Goal: Obtain resource: Download file/media

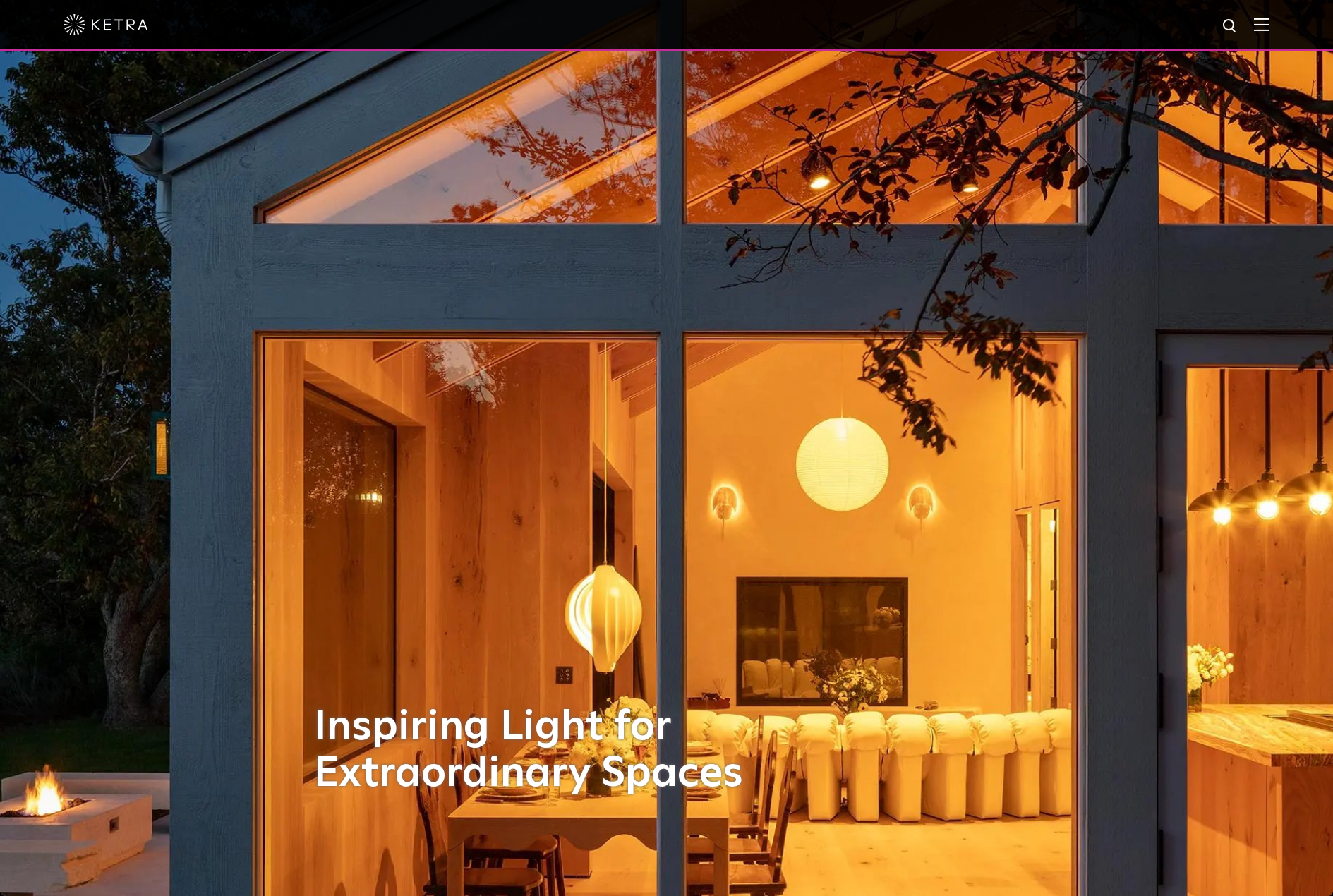
click at [1269, 26] on img at bounding box center [1261, 25] width 15 height 13
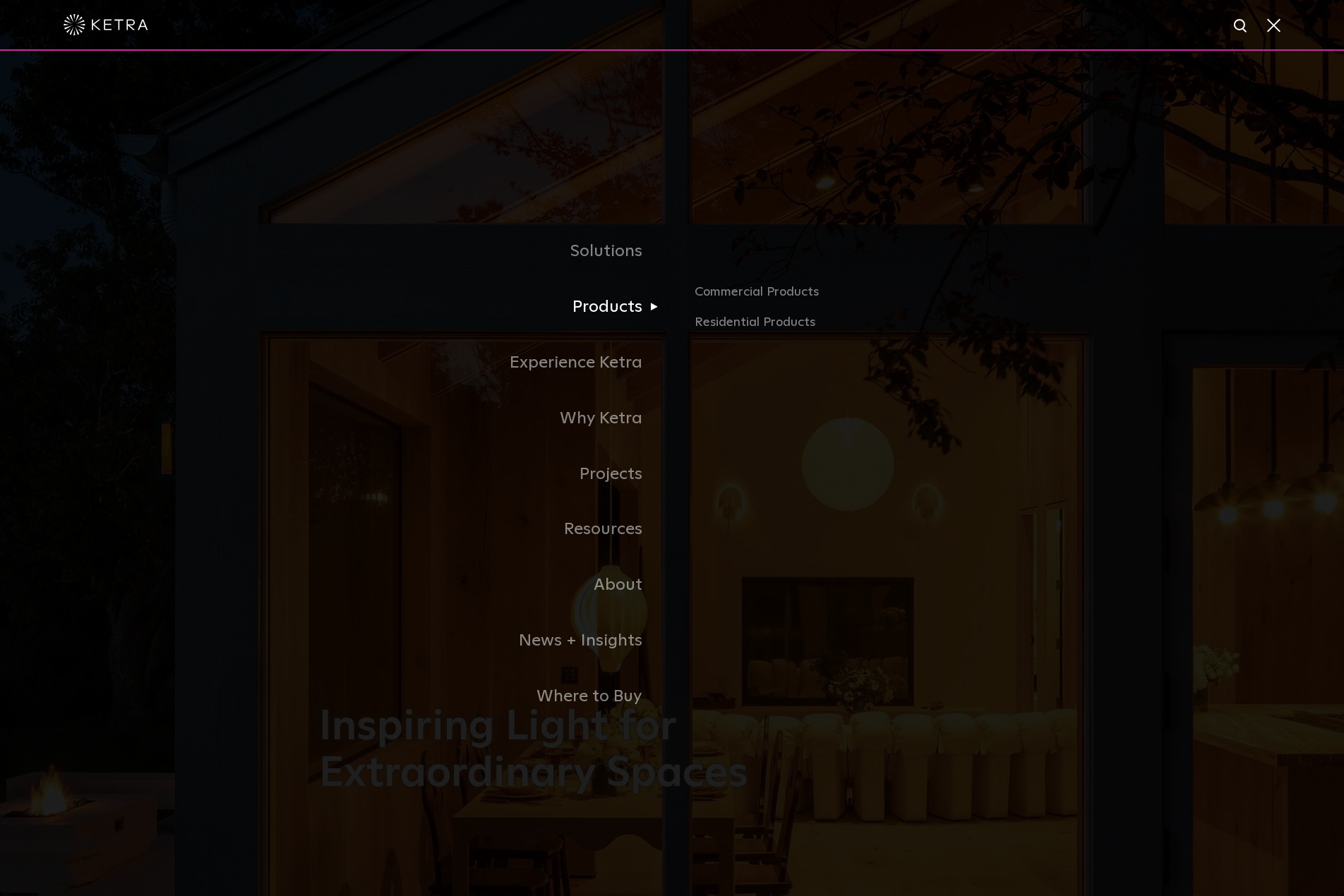
click at [605, 307] on link "Products" at bounding box center [495, 307] width 353 height 56
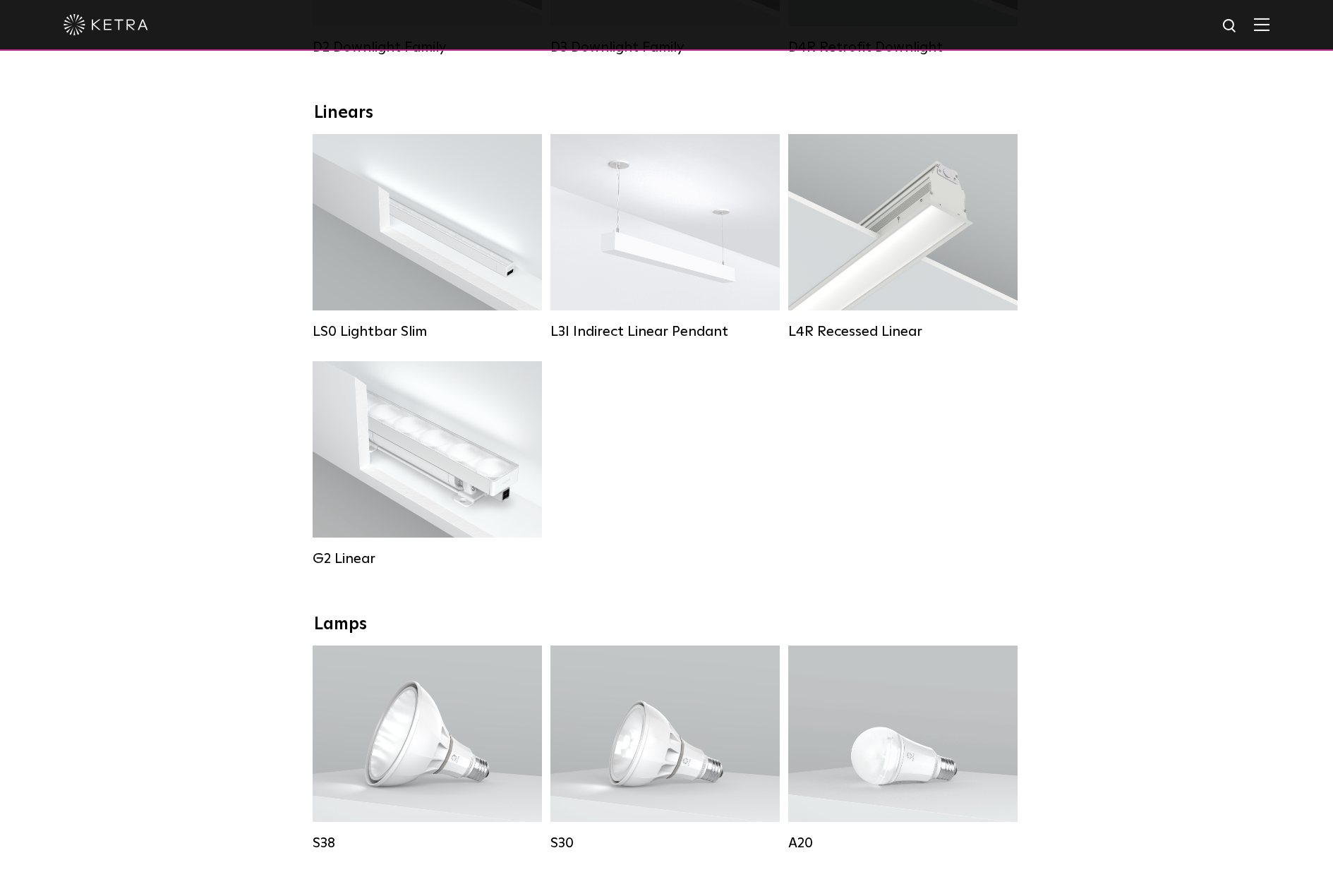
scroll to position [506, 0]
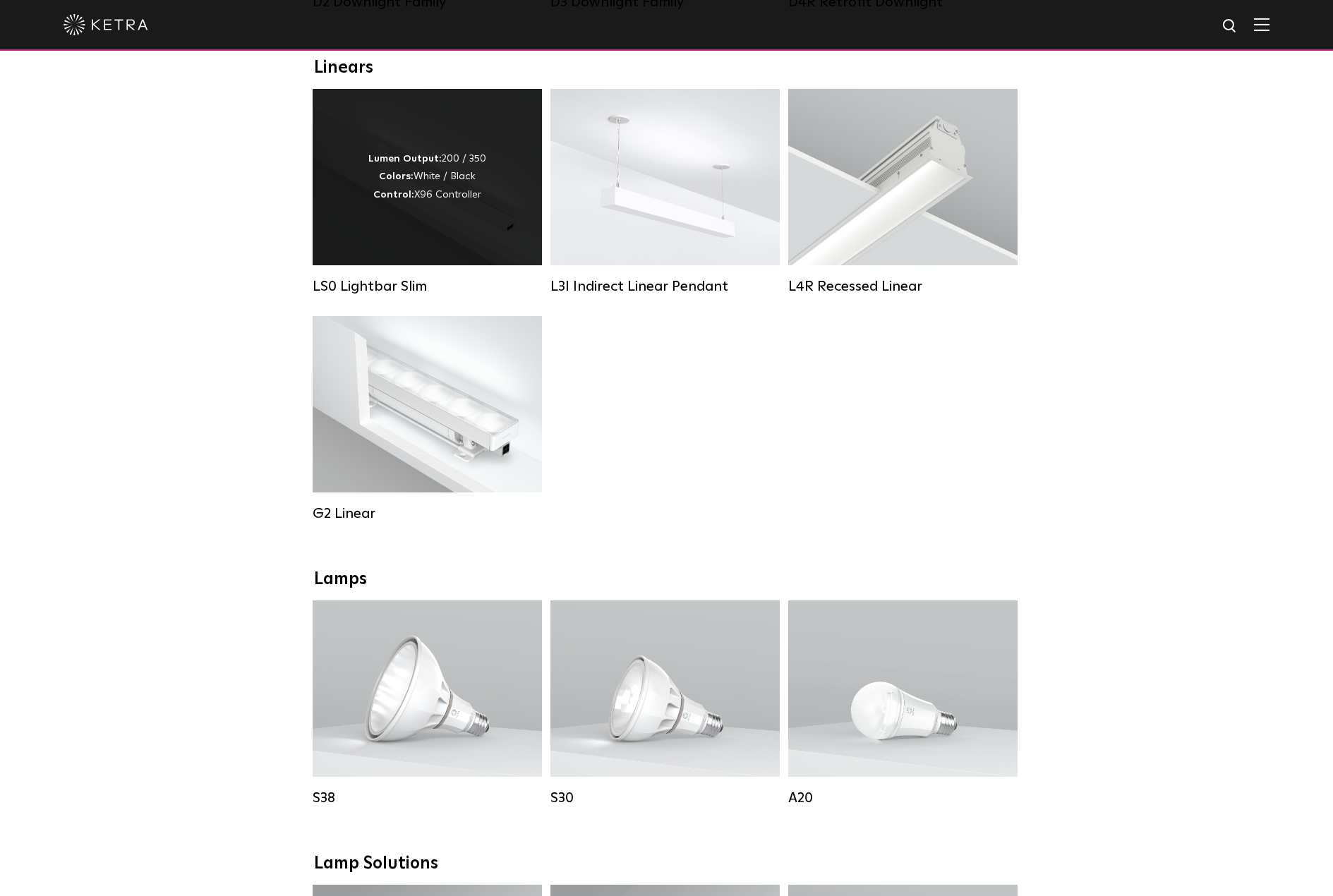
click at [386, 295] on div "LS0 Lightbar Slim" at bounding box center [427, 287] width 229 height 17
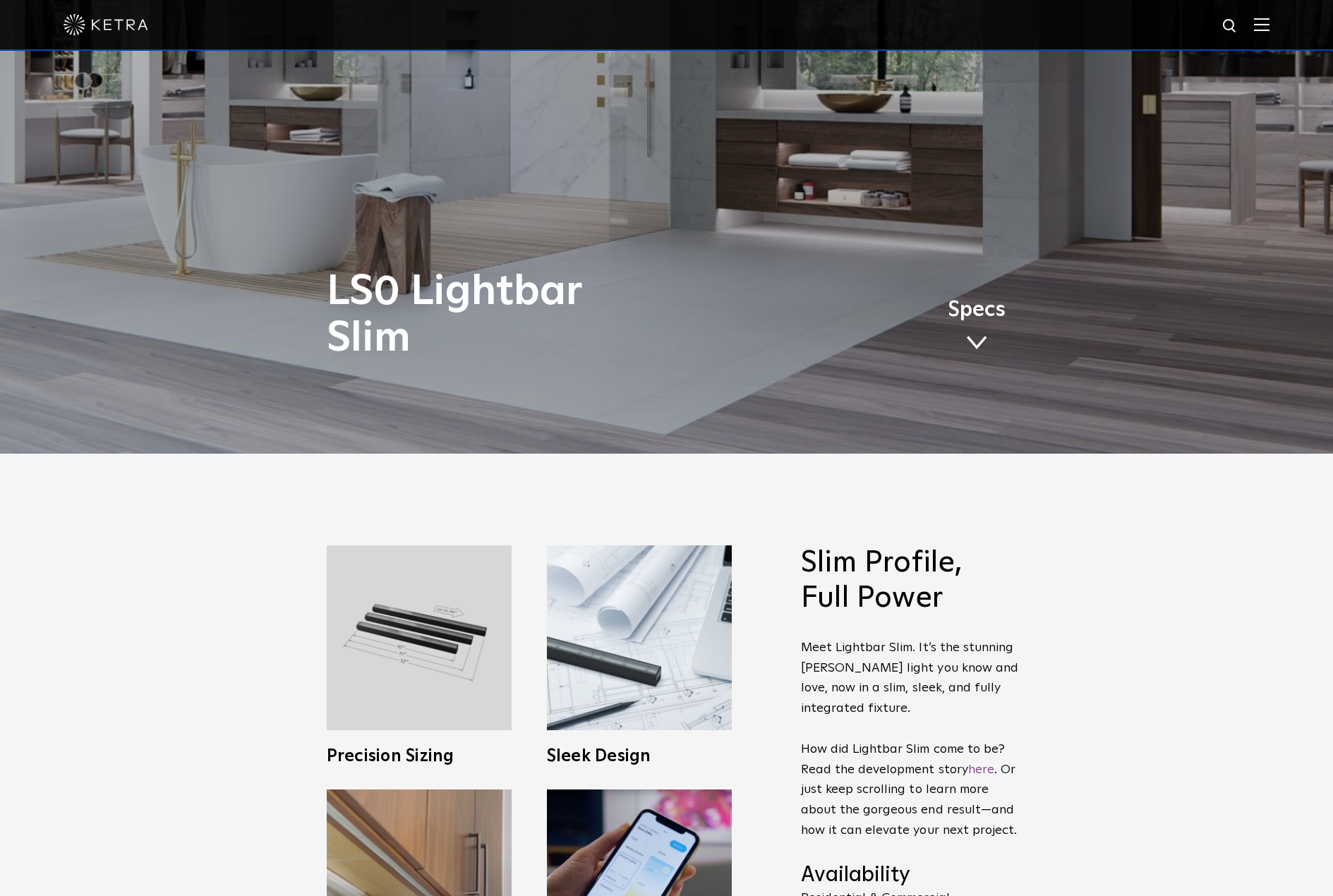
scroll to position [386, 0]
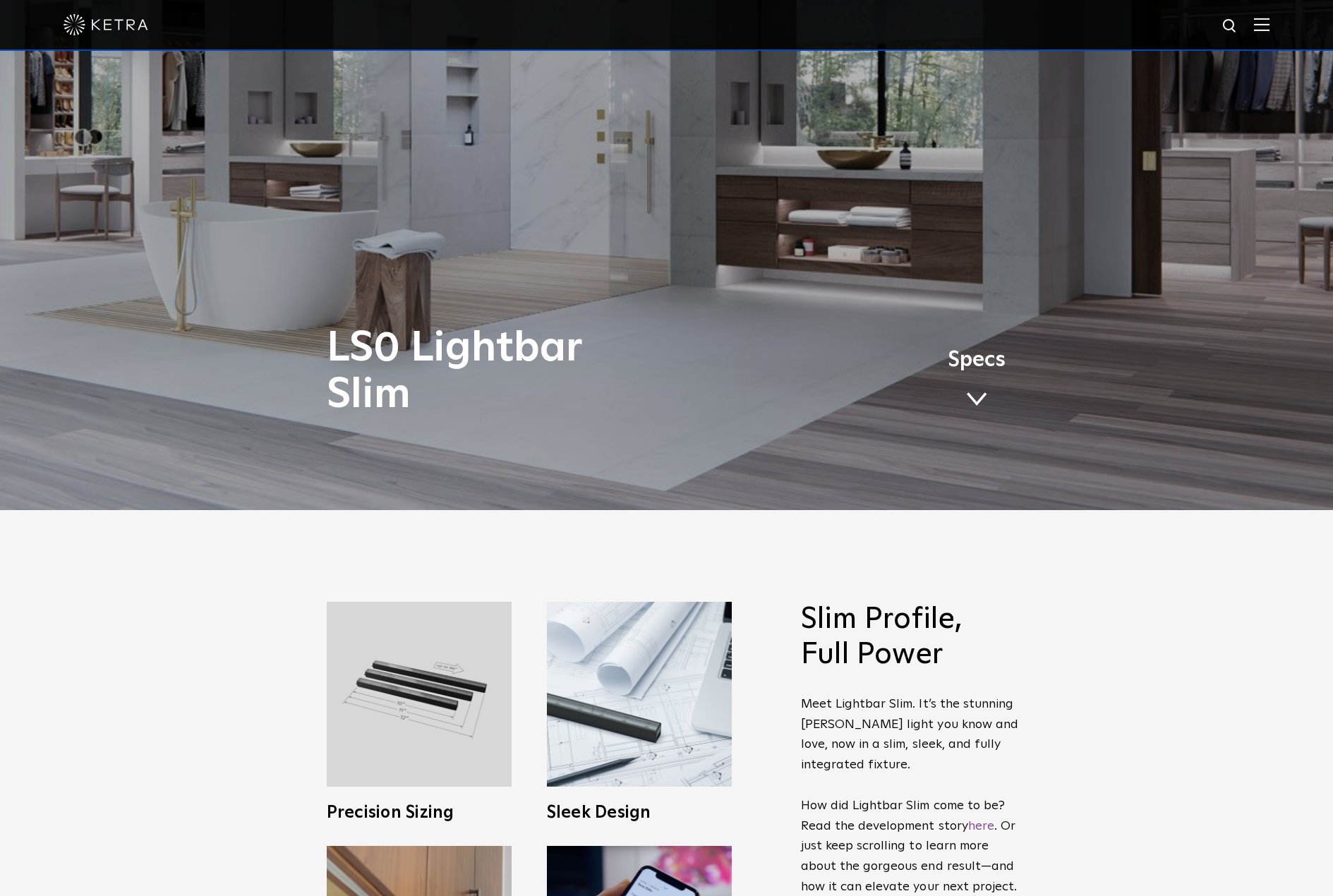
click at [966, 366] on span "Specs" at bounding box center [976, 360] width 58 height 21
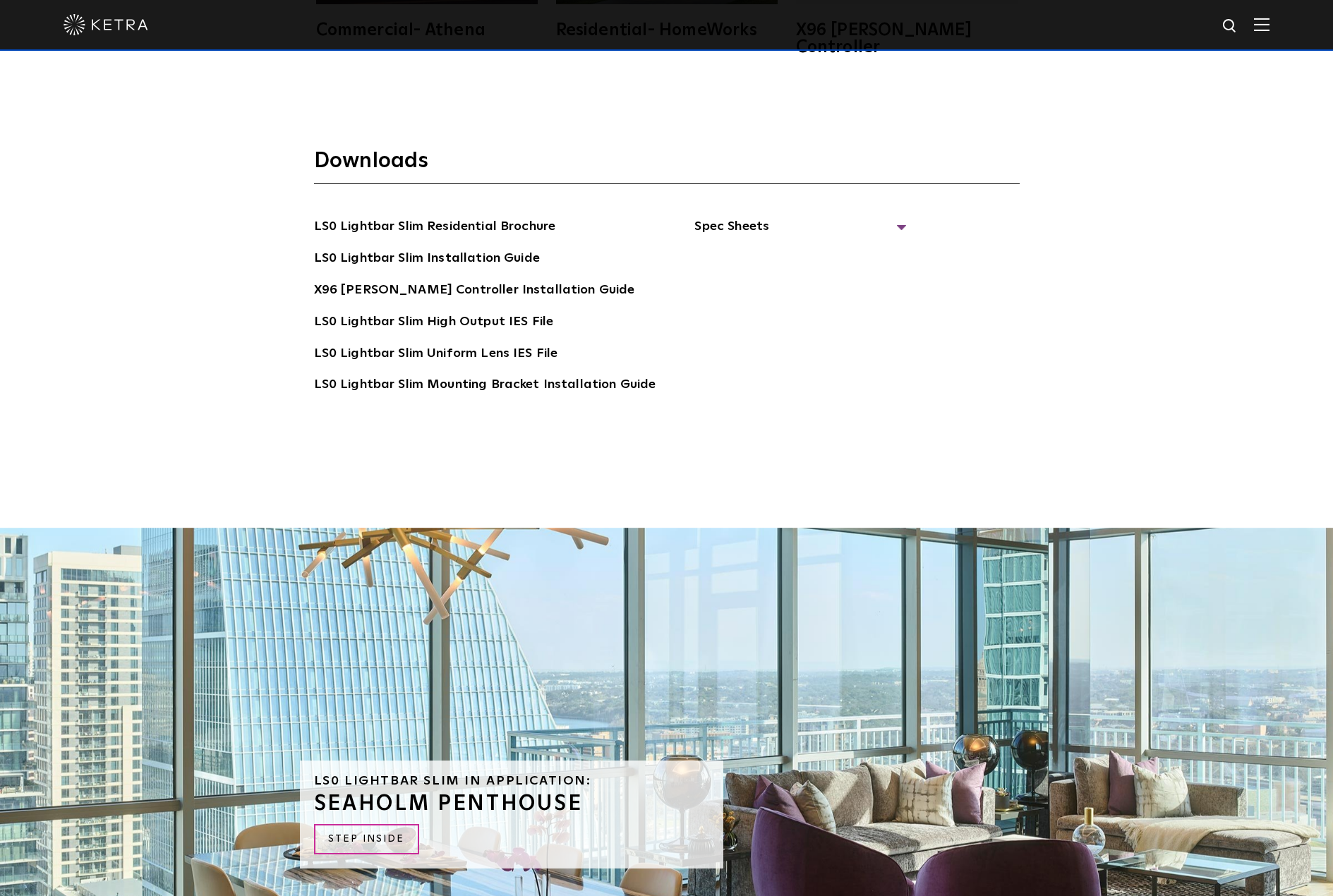
scroll to position [3626, 0]
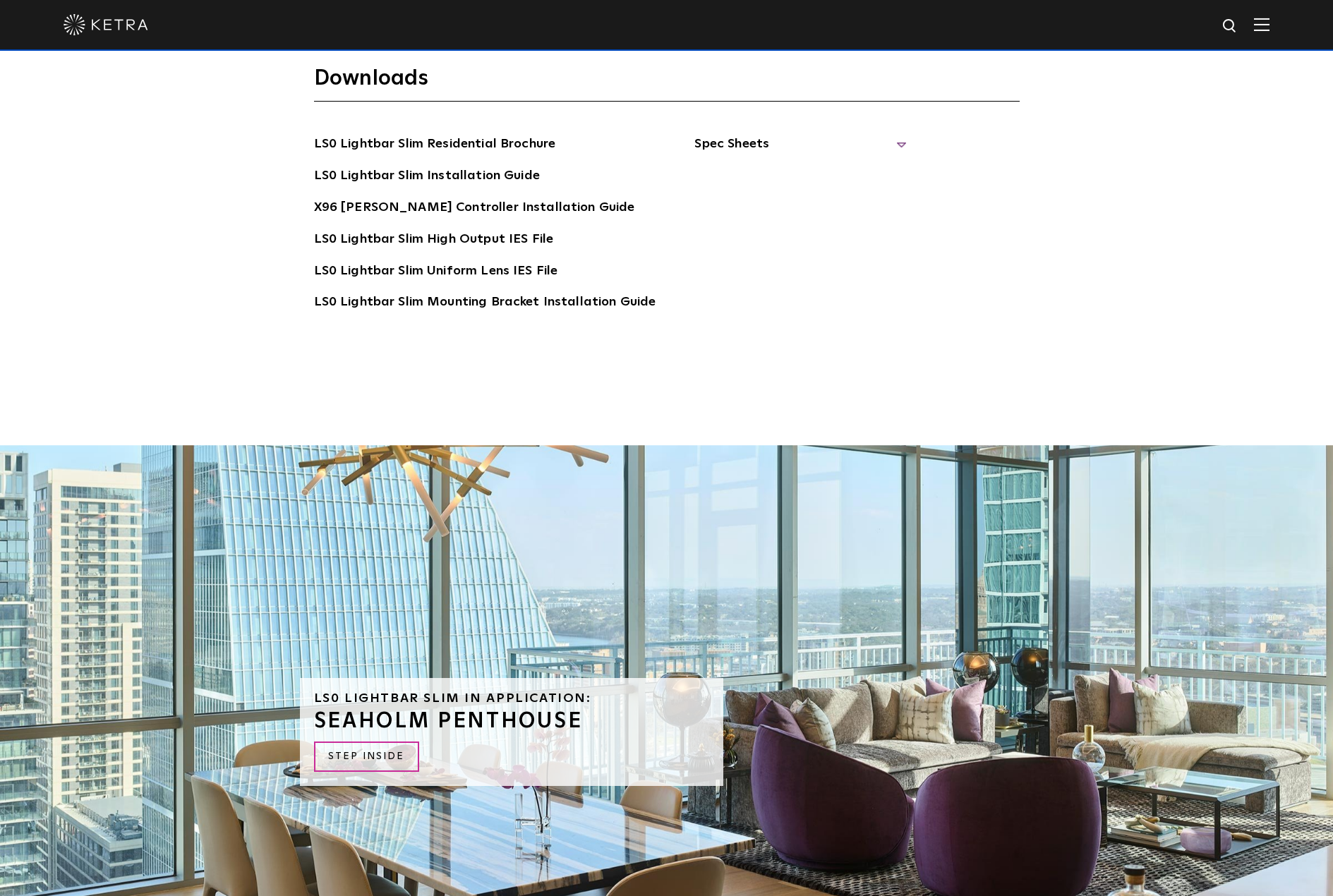
click at [733, 134] on span "Spec Sheets" at bounding box center [800, 149] width 212 height 31
click at [729, 165] on link "LS0 Lightbar Slim Spec Sheet" at bounding box center [802, 177] width 181 height 23
